Goal: Answer question/provide support: Share knowledge or assist other users

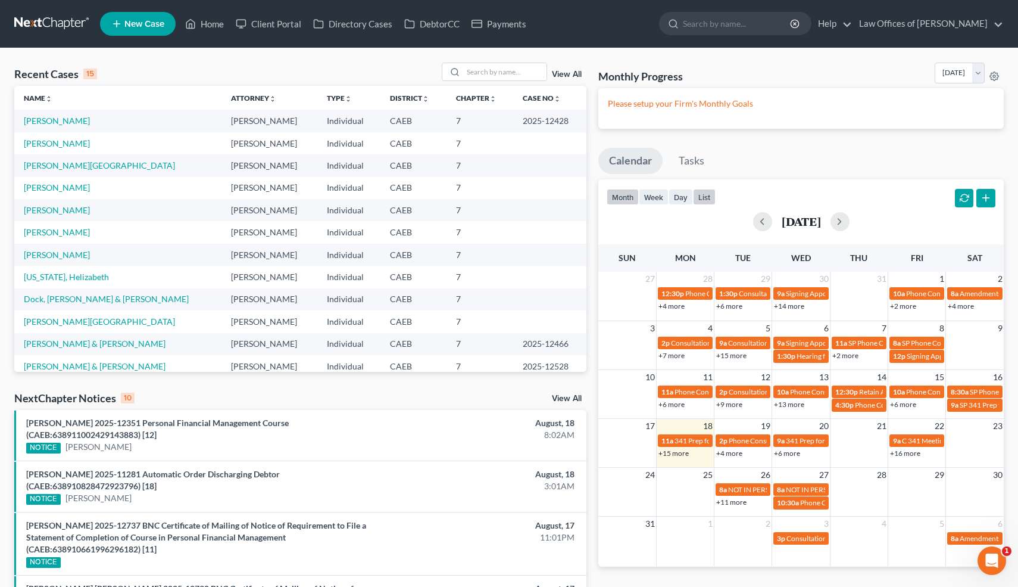
click at [706, 195] on button "list" at bounding box center [704, 197] width 23 height 16
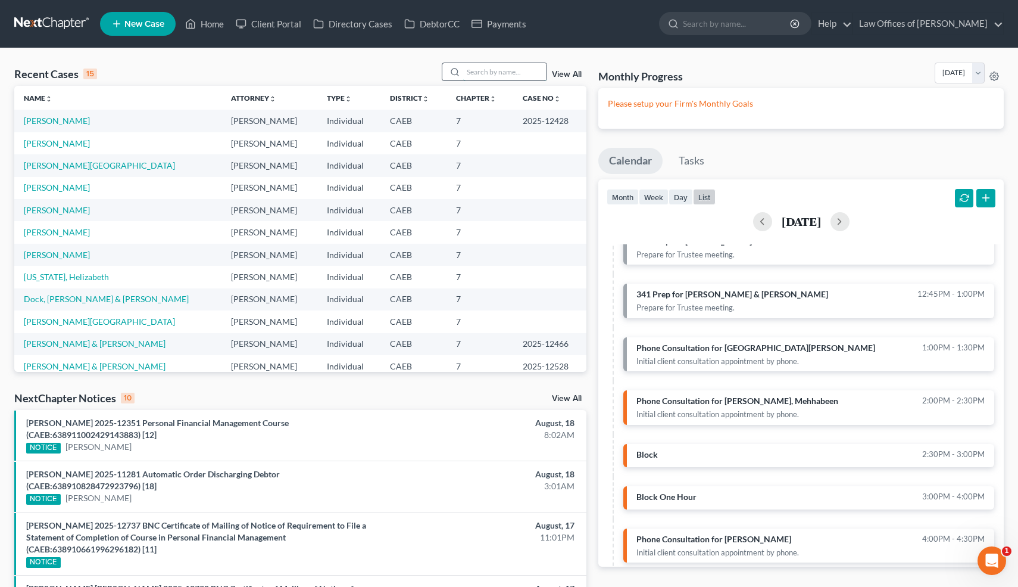
click at [476, 71] on input "search" at bounding box center [504, 71] width 83 height 17
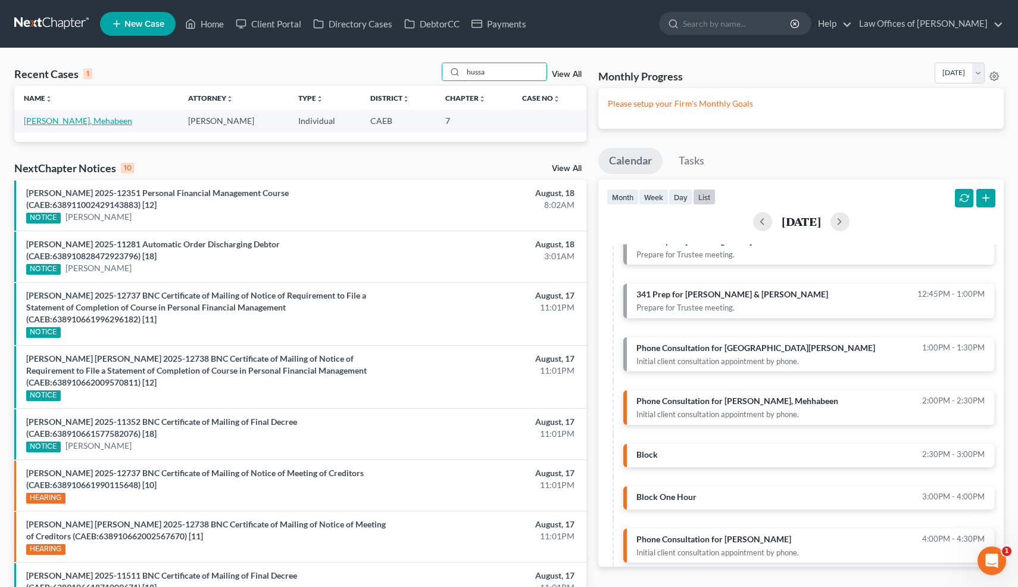
type input "hussa"
click at [83, 121] on link "[PERSON_NAME], Mehabeen" at bounding box center [78, 121] width 108 height 10
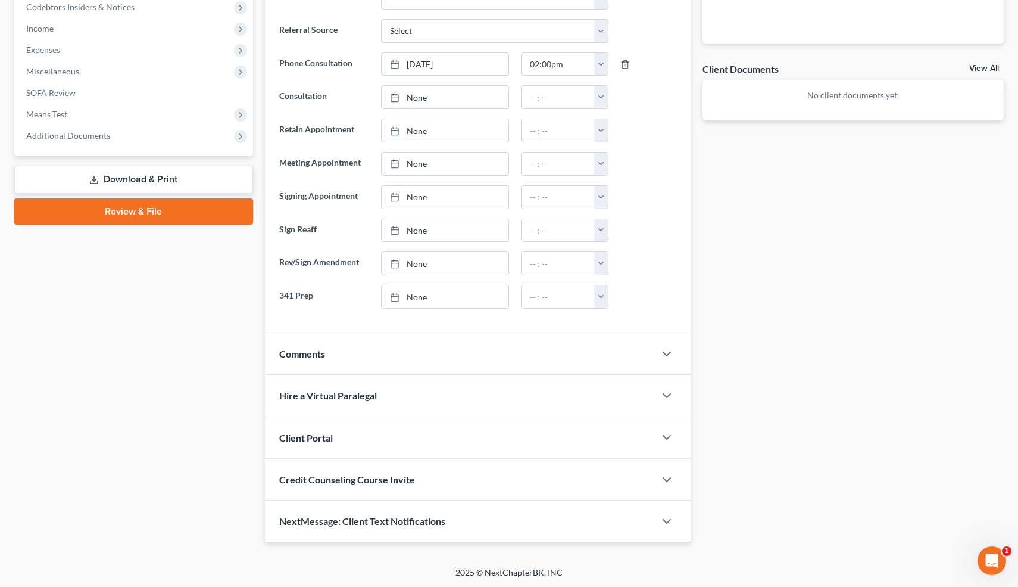
scroll to position [385, 0]
click at [666, 352] on icon "button" at bounding box center [667, 354] width 14 height 14
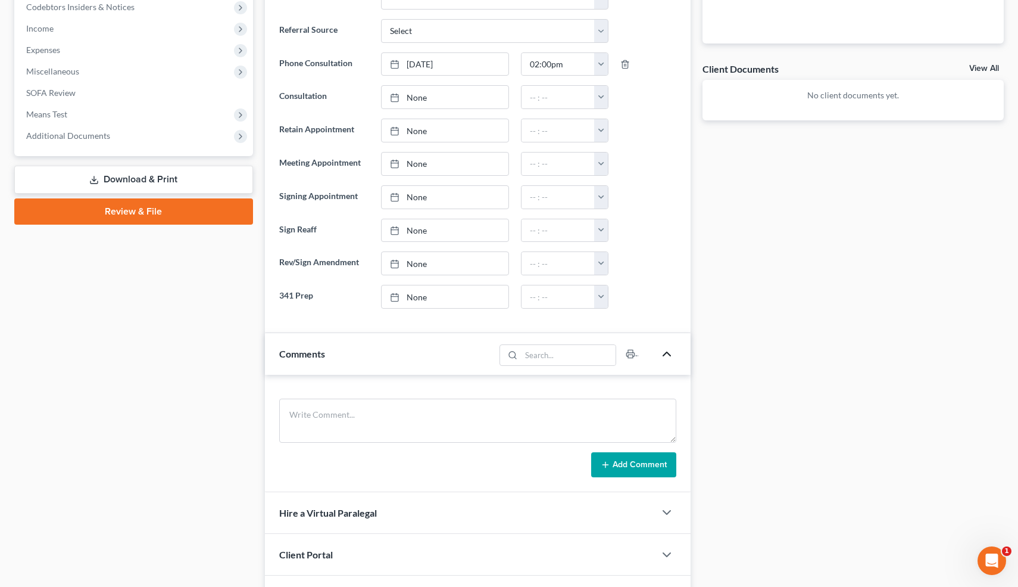
scroll to position [502, 0]
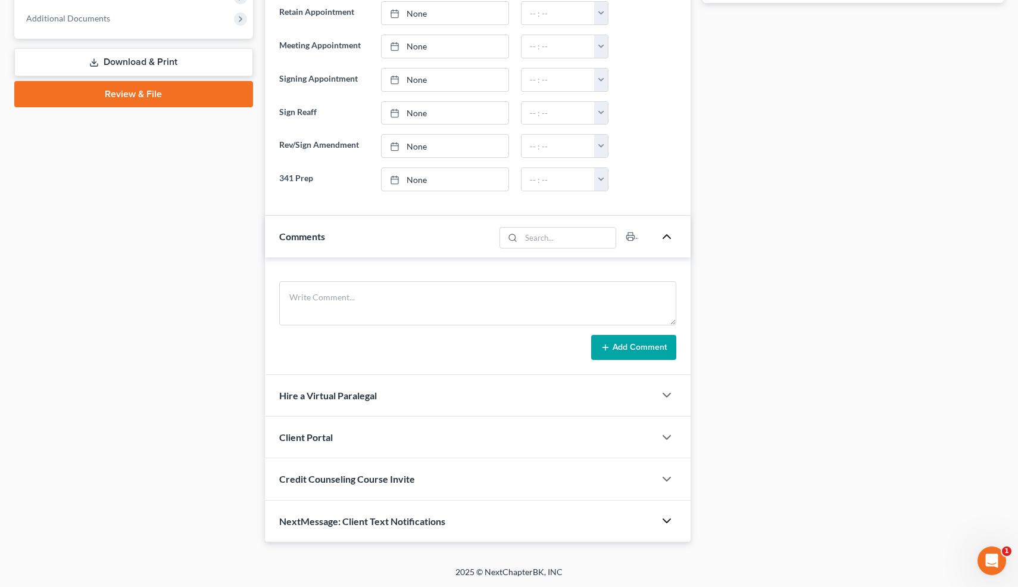
click at [666, 518] on icon "button" at bounding box center [667, 520] width 14 height 14
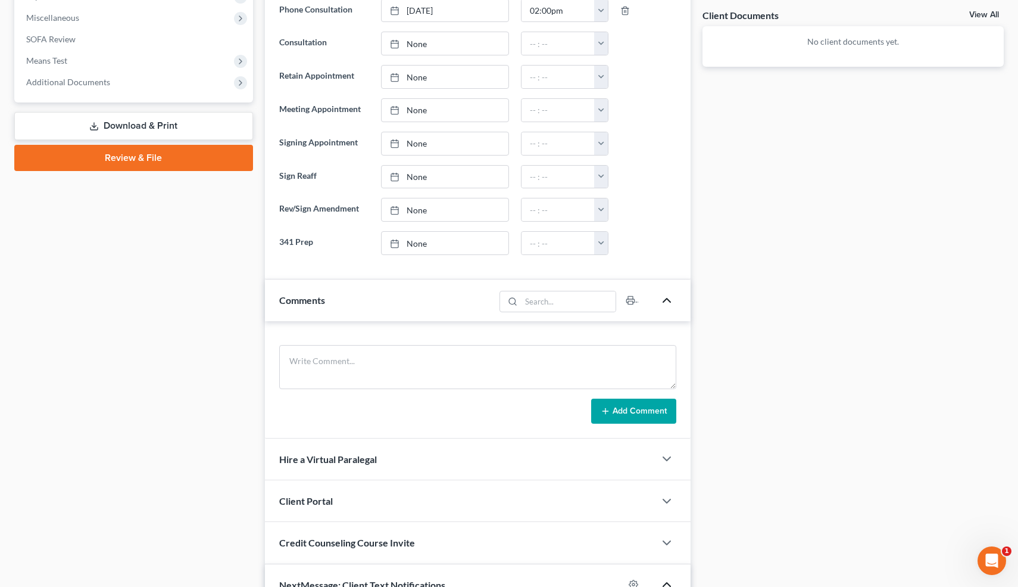
scroll to position [510, 0]
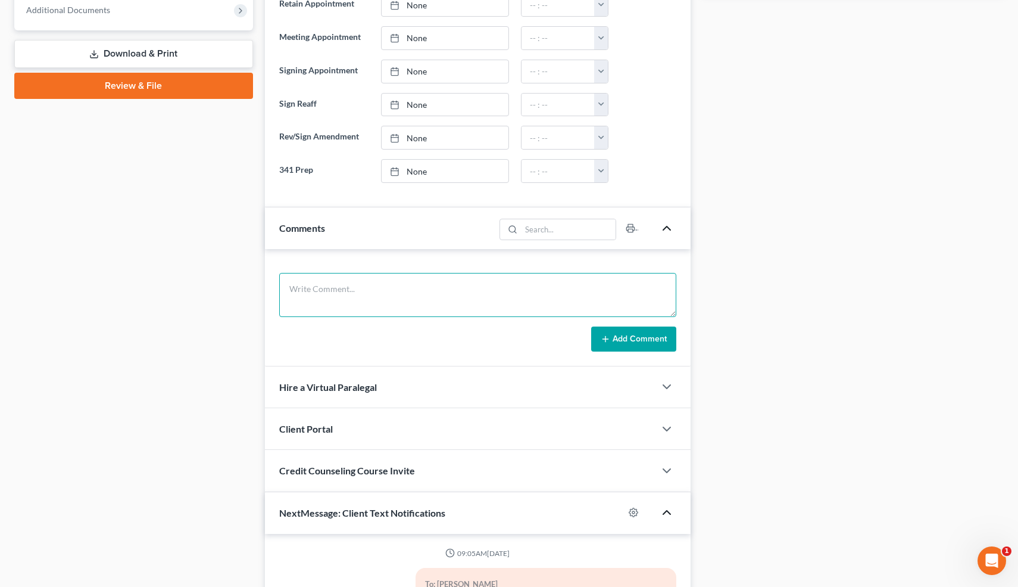
click at [314, 295] on textarea at bounding box center [478, 295] width 398 height 44
click at [298, 291] on textarea "PL for 45k 2022" at bounding box center [478, 295] width 398 height 44
click at [352, 289] on textarea "PLs for 45k 2022" at bounding box center [478, 295] width 398 height 44
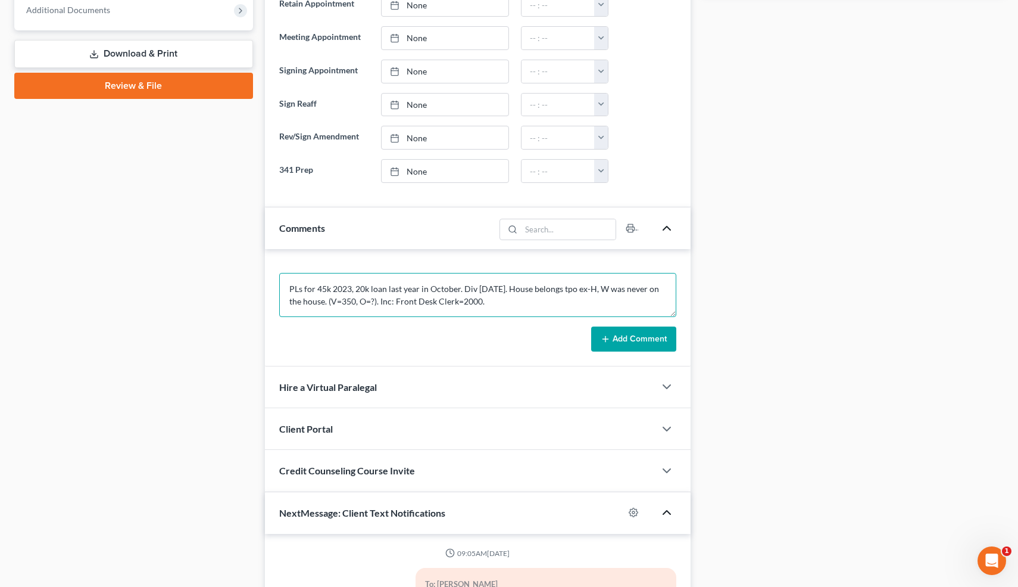
click at [583, 288] on textarea "PLs for 45k 2023, 20k loan last year in October. Div [DATE]. House belongs tpo …" at bounding box center [478, 295] width 398 height 44
type textarea "PLs for 45k 2023, 20k loan last year in October. Div [DATE]. House belongs to e…"
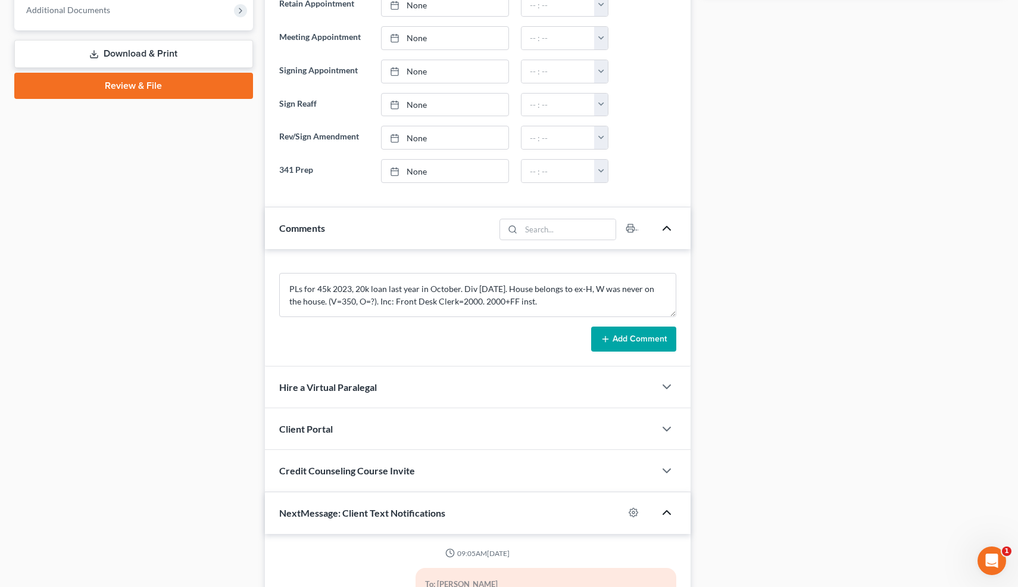
click at [640, 337] on button "Add Comment" at bounding box center [633, 338] width 85 height 25
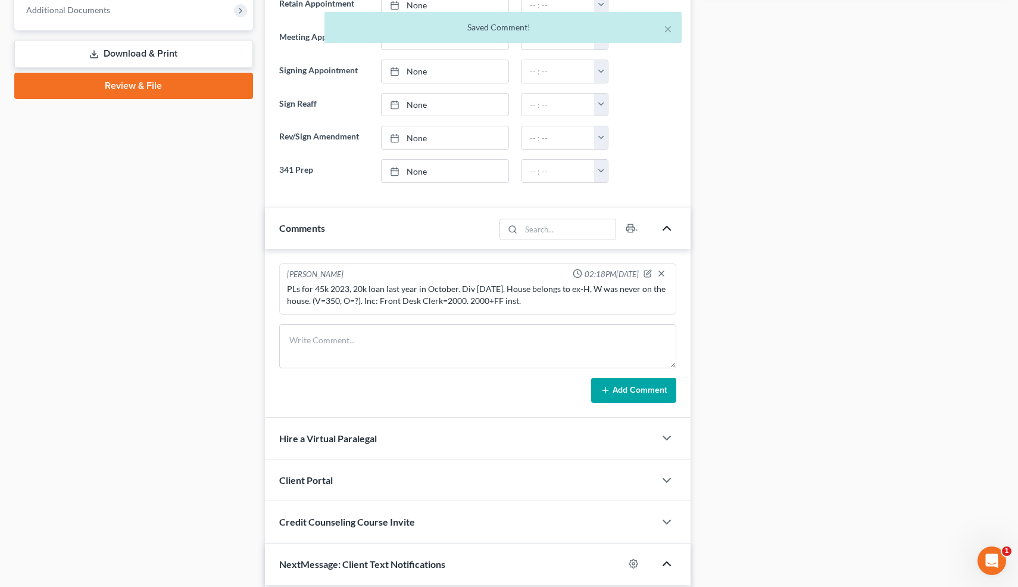
scroll to position [763, 0]
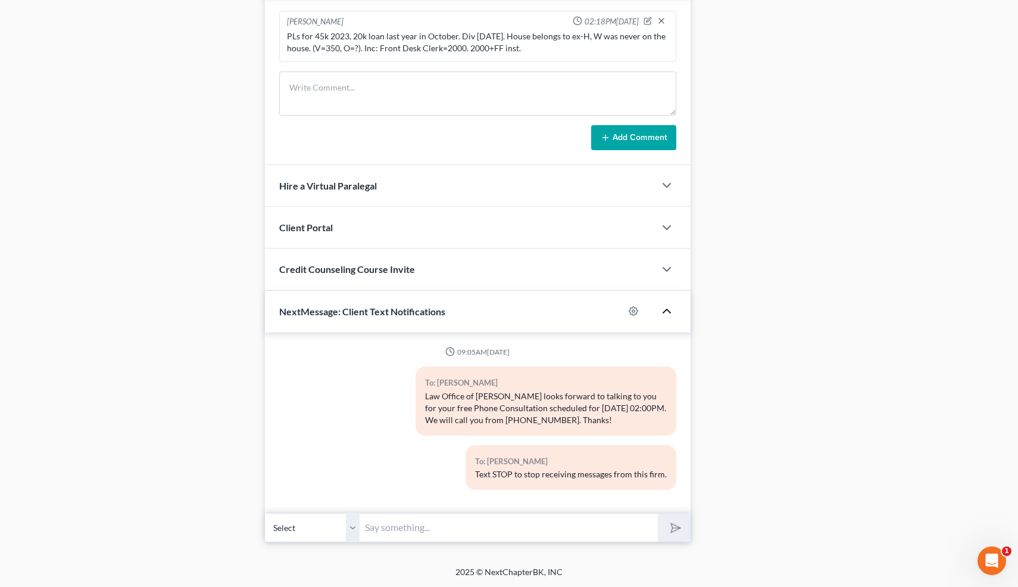
click at [544, 529] on input "text" at bounding box center [509, 527] width 298 height 29
type input "Nice talking to you! Like I said, just reply here if you have any questions or …"
click at [672, 530] on polygon "submit" at bounding box center [673, 528] width 14 height 14
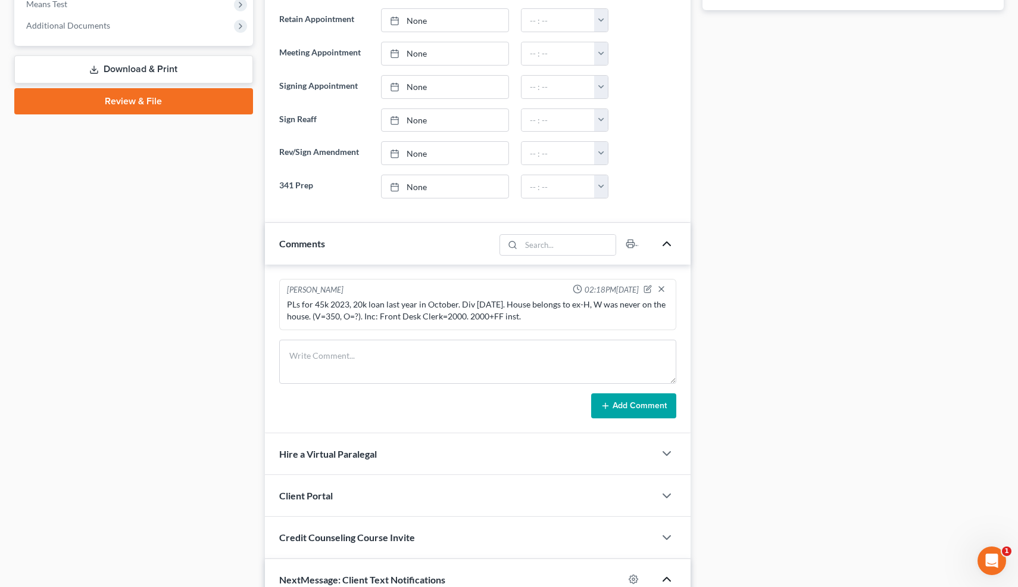
scroll to position [0, 0]
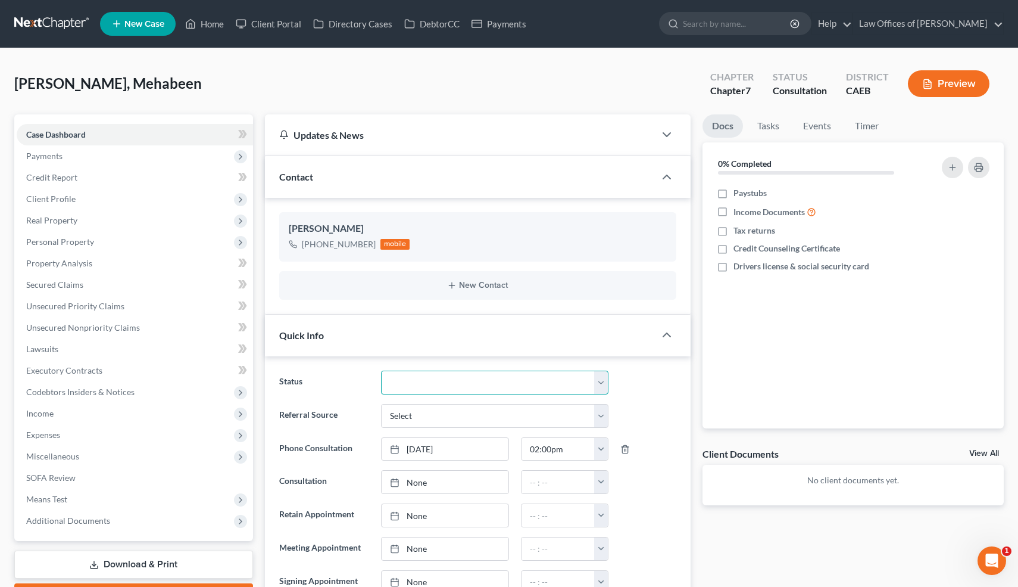
click at [408, 375] on select "Cancelled/Refund Closed Consultation Declined Discharged Filed Income Check In …" at bounding box center [494, 382] width 227 height 24
select select "10"
click at [213, 24] on link "Home" at bounding box center [204, 23] width 51 height 21
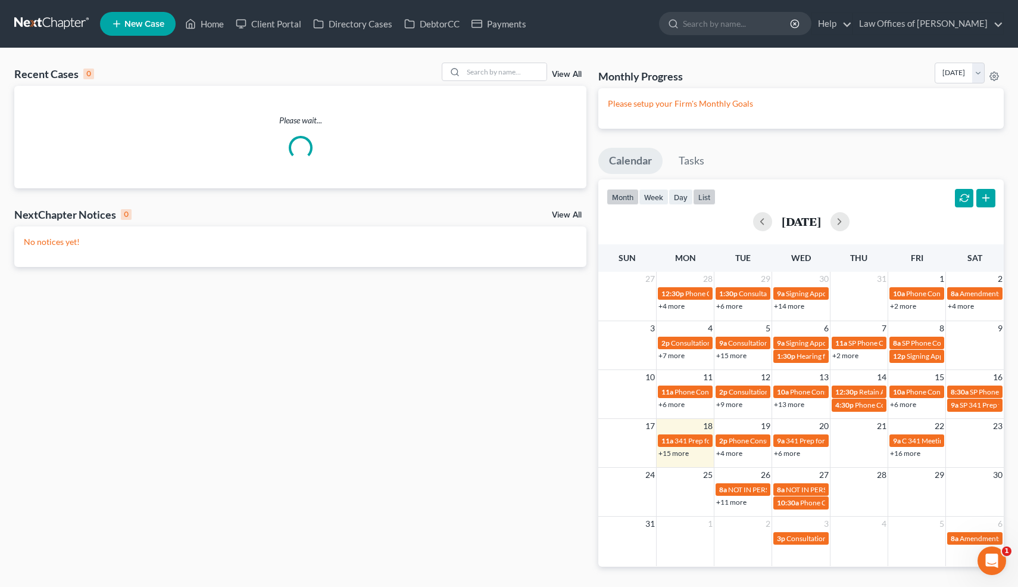
click at [705, 197] on button "list" at bounding box center [704, 197] width 23 height 16
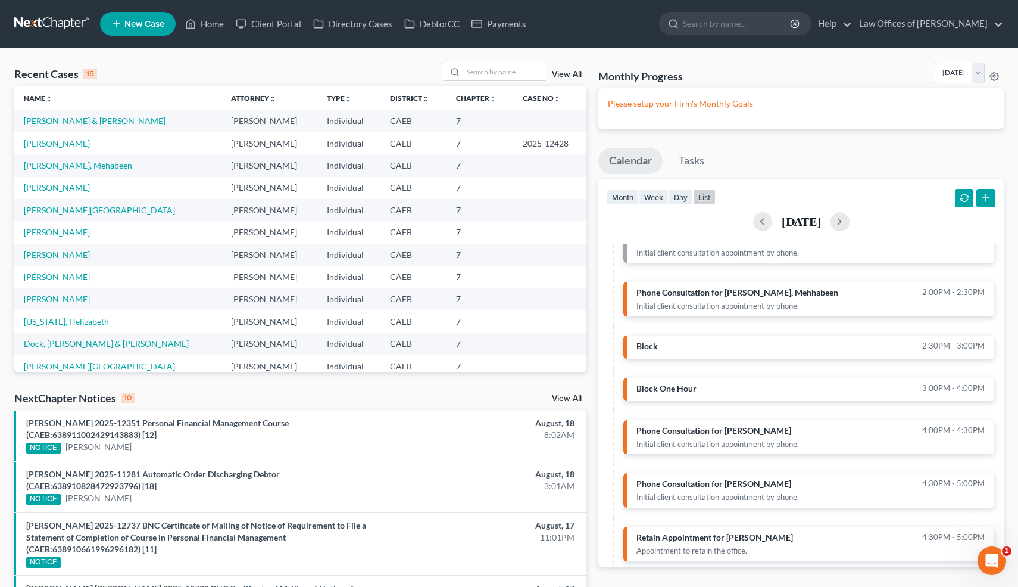
scroll to position [486, 0]
